Goal: Navigation & Orientation: Go to known website

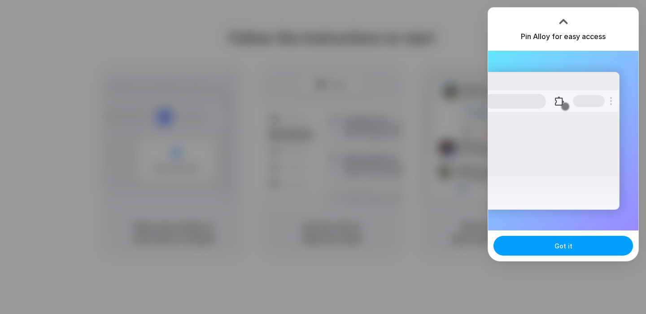
click at [588, 253] on button "Got it" at bounding box center [564, 246] width 140 height 20
